Goal: Transaction & Acquisition: Download file/media

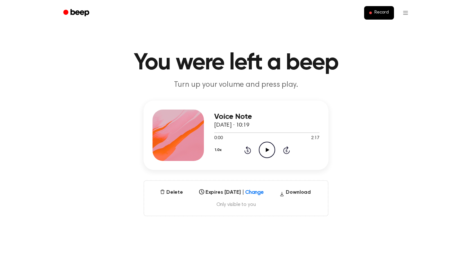
click at [264, 151] on icon "Play Audio" at bounding box center [267, 150] width 16 height 16
click at [249, 151] on icon "Rewind 5 seconds" at bounding box center [247, 150] width 7 height 8
click at [264, 152] on icon "Pause Audio" at bounding box center [267, 150] width 16 height 16
click at [264, 152] on icon "Play Audio" at bounding box center [267, 150] width 16 height 16
click at [268, 151] on icon "Play Audio" at bounding box center [267, 150] width 16 height 16
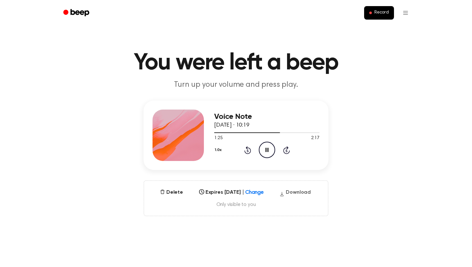
click at [297, 193] on button "Download" at bounding box center [295, 193] width 37 height 10
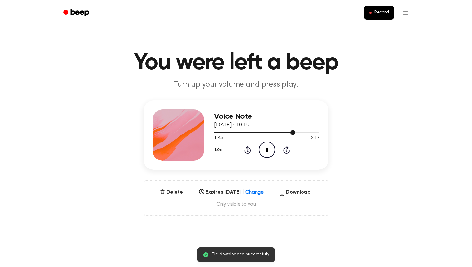
click at [216, 133] on div at bounding box center [254, 132] width 81 height 1
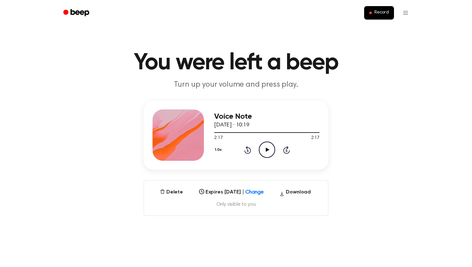
click at [270, 151] on icon "Play Audio" at bounding box center [267, 150] width 16 height 16
click at [270, 151] on icon "Pause Audio" at bounding box center [267, 150] width 16 height 16
